Goal: Find specific page/section: Find specific page/section

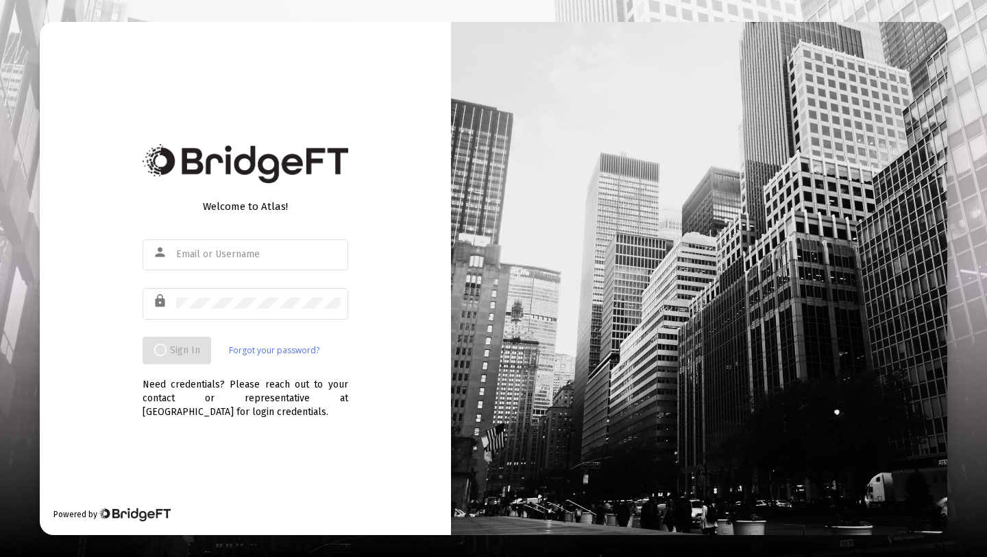
type input "[PERSON_NAME][EMAIL_ADDRESS][DOMAIN_NAME]"
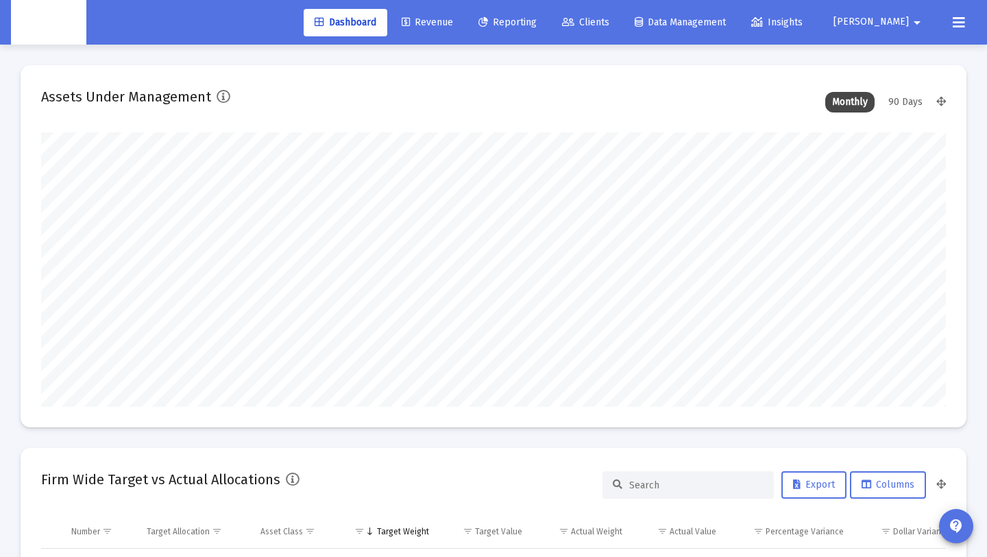
scroll to position [274, 487]
click at [452, 24] on span "Revenue" at bounding box center [427, 22] width 51 height 12
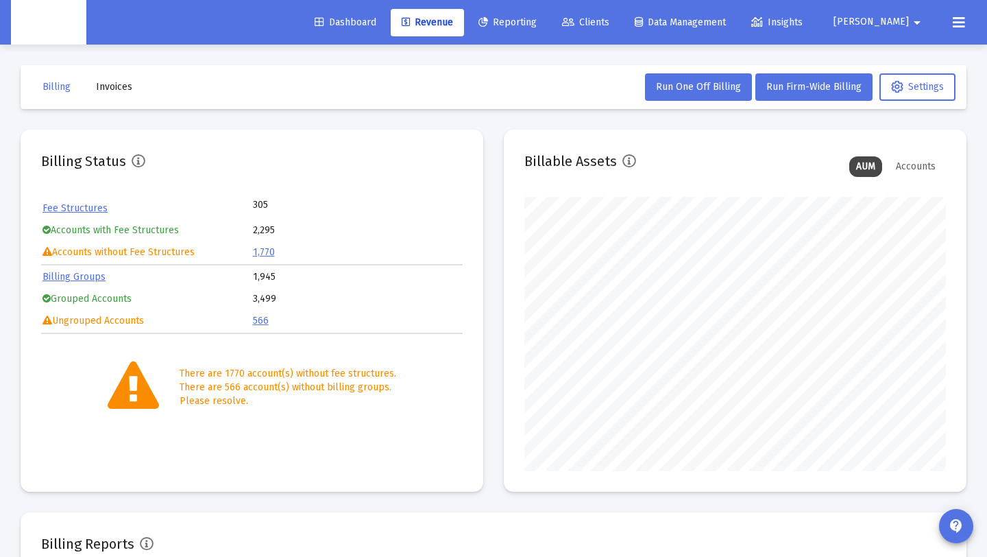
scroll to position [274, 422]
click at [129, 94] on button "Invoices" at bounding box center [114, 86] width 58 height 27
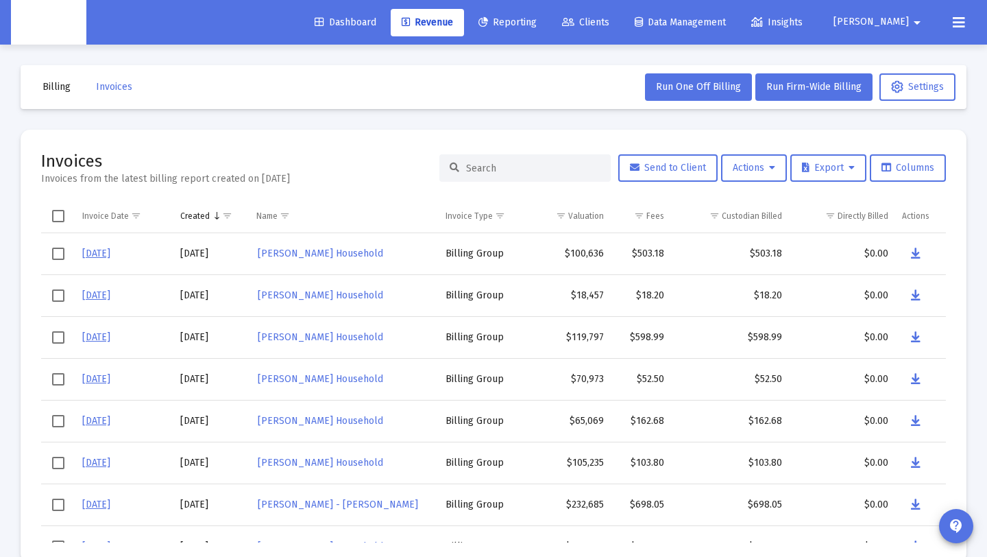
click at [533, 179] on div at bounding box center [525, 167] width 171 height 27
click at [536, 170] on input at bounding box center [533, 169] width 134 height 12
paste input "[PERSON_NAME] Household"
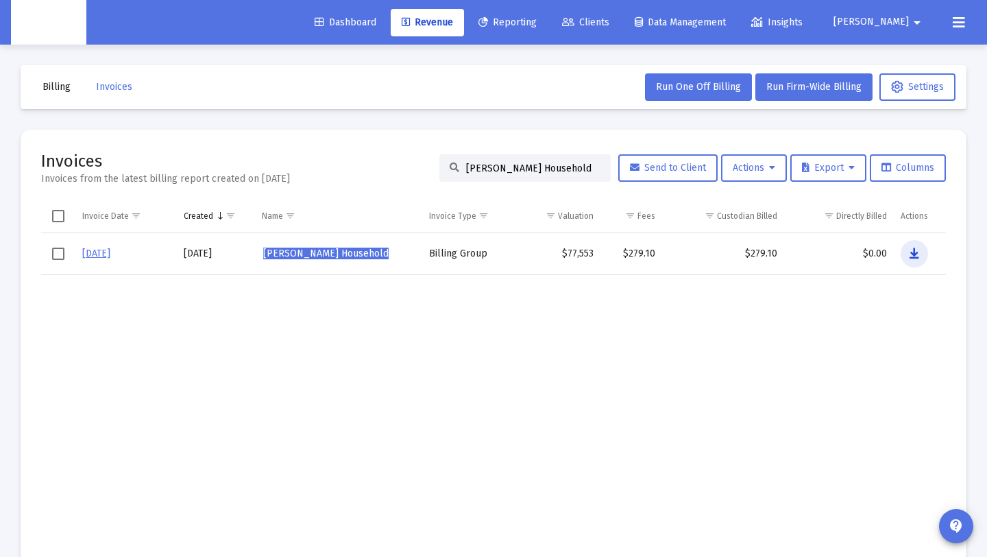
click at [915, 251] on icon "Data grid" at bounding box center [915, 253] width 10 height 16
click at [592, 168] on div "[PERSON_NAME] Household" at bounding box center [525, 167] width 171 height 27
click at [585, 169] on input "[PERSON_NAME] Household" at bounding box center [533, 169] width 134 height 12
drag, startPoint x: 586, startPoint y: 169, endPoint x: 405, endPoint y: 158, distance: 181.4
click at [405, 158] on div "Invoices Invoices from the latest billing report created on [DATE] [PERSON_NAME…" at bounding box center [493, 168] width 905 height 36
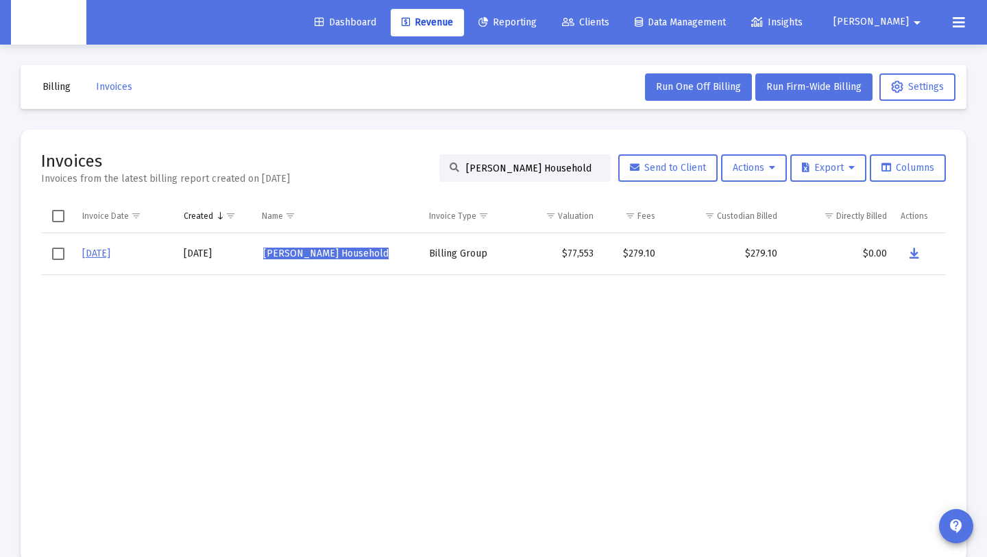
paste input "[PERSON_NAME]"
click at [907, 255] on button "Data grid" at bounding box center [913, 253] width 27 height 27
drag, startPoint x: 575, startPoint y: 168, endPoint x: 397, endPoint y: 172, distance: 177.7
click at [397, 172] on div "Invoices Invoices from the latest billing report created on [DATE] [PERSON_NAME…" at bounding box center [493, 168] width 905 height 36
paste input "[PERSON_NAME]"
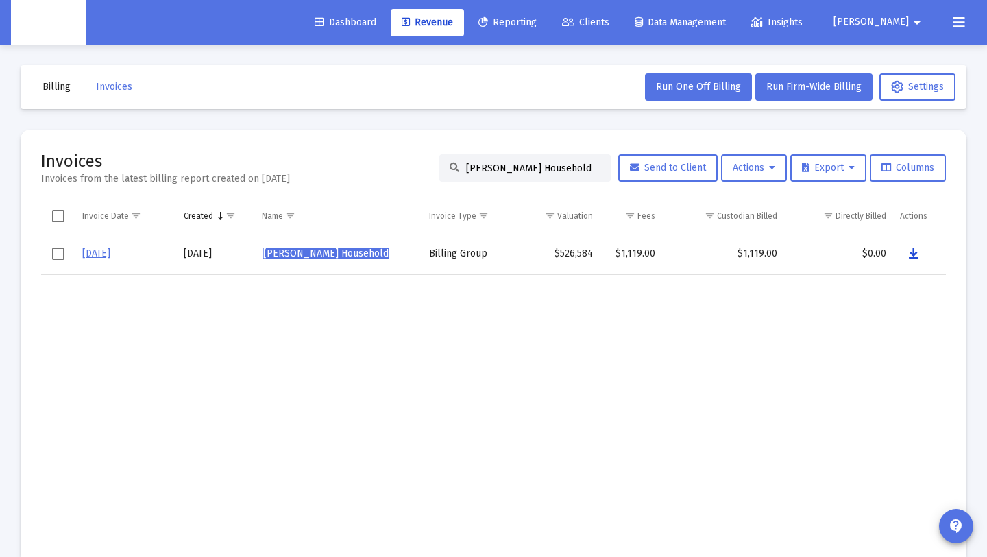
click at [909, 250] on button "Data grid" at bounding box center [913, 253] width 27 height 27
drag, startPoint x: 586, startPoint y: 166, endPoint x: 577, endPoint y: 228, distance: 62.9
click at [392, 167] on div "Invoices Invoices from the latest billing report created on [DATE] [PERSON_NAME…" at bounding box center [493, 168] width 905 height 36
paste input "[PERSON_NAME]"
type input "[PERSON_NAME] Household"
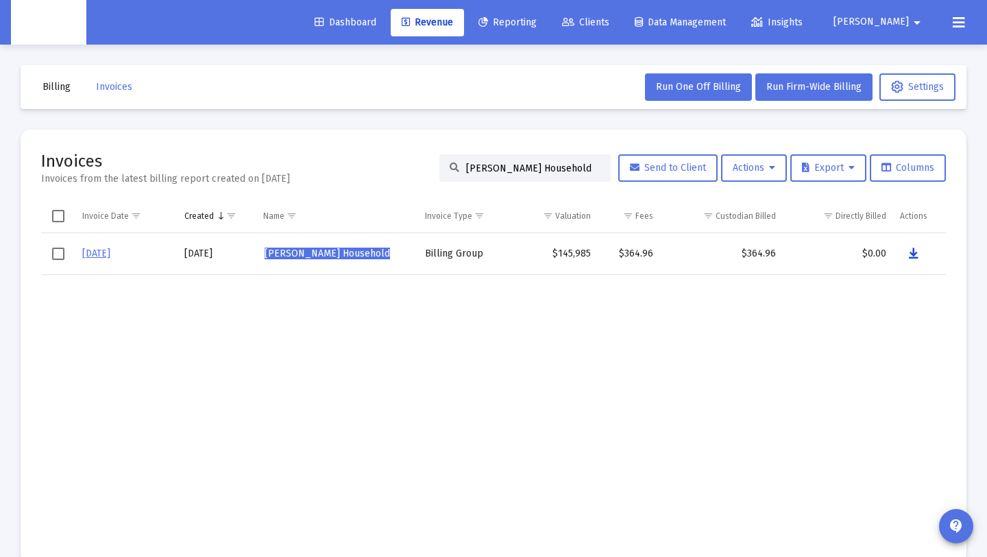
click at [921, 256] on button "Data grid" at bounding box center [913, 253] width 27 height 27
